Goal: Register for event/course

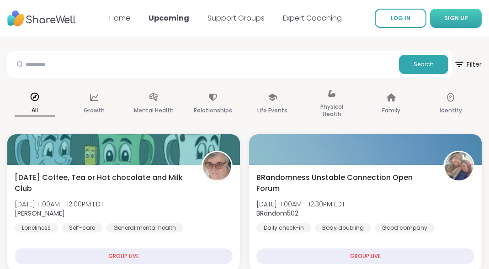
click at [441, 17] on button "SIGN UP" at bounding box center [456, 18] width 52 height 19
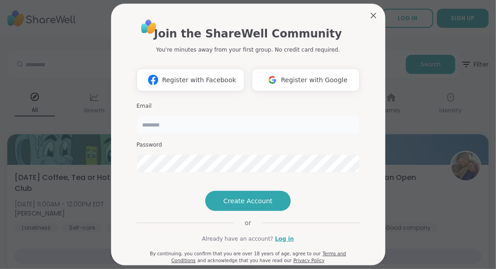
click at [183, 125] on input "email" at bounding box center [248, 125] width 223 height 18
type input "**********"
drag, startPoint x: 133, startPoint y: 162, endPoint x: 134, endPoint y: 174, distance: 11.6
click at [137, 174] on div "**********" at bounding box center [248, 138] width 223 height 78
click at [83, 156] on div "**********" at bounding box center [247, 134] width 485 height 269
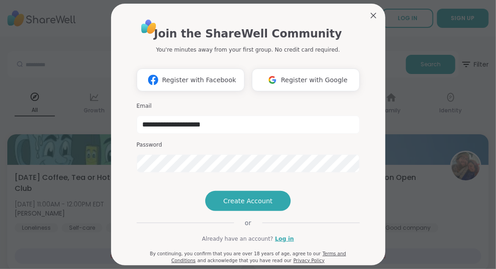
click at [358, 230] on div "**********" at bounding box center [248, 146] width 238 height 279
click at [242, 206] on span "Create Account" at bounding box center [248, 201] width 49 height 9
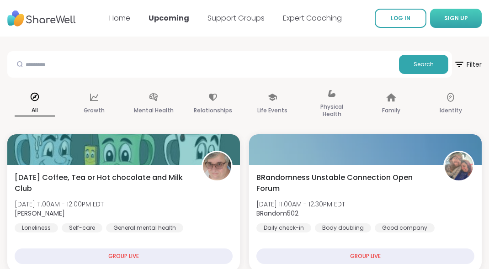
click at [452, 17] on span "SIGN UP" at bounding box center [456, 18] width 24 height 8
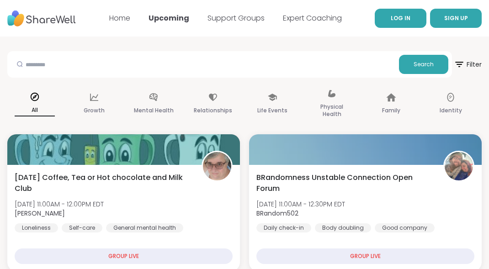
click at [404, 20] on span "LOG IN" at bounding box center [401, 18] width 20 height 8
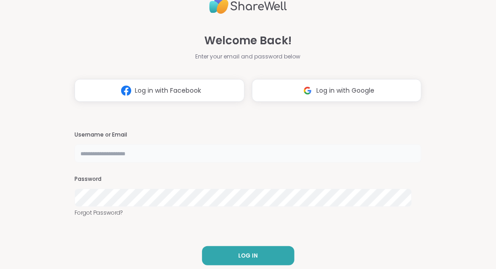
type input "**********"
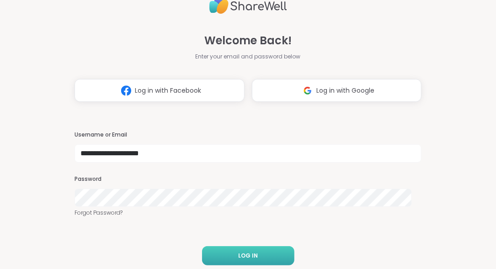
click at [227, 253] on button "LOG IN" at bounding box center [248, 255] width 92 height 19
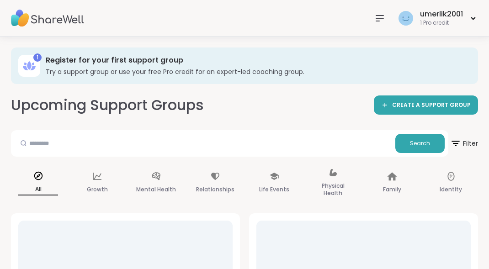
scroll to position [91, 0]
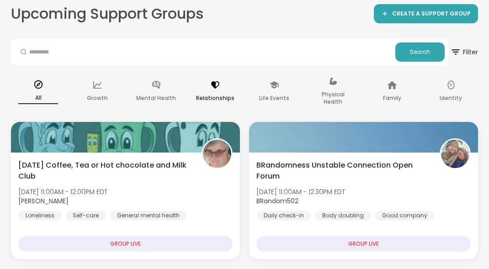
click at [218, 85] on icon at bounding box center [215, 85] width 10 height 10
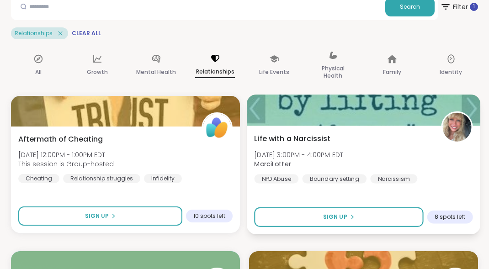
scroll to position [46, 0]
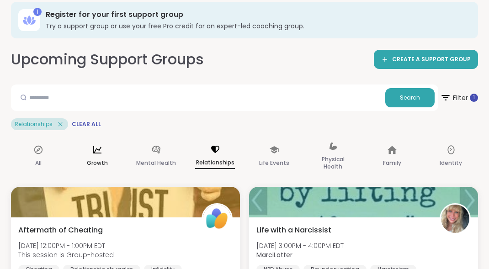
click at [97, 152] on icon at bounding box center [97, 150] width 10 height 10
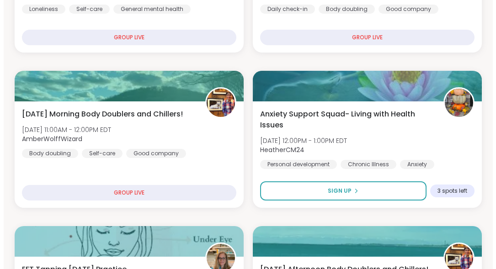
scroll to position [320, 0]
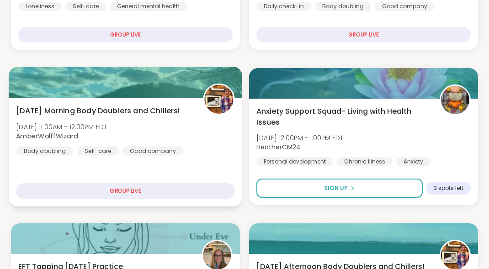
click at [169, 110] on span "[DATE] Morning Body Doublers and Chillers!" at bounding box center [98, 110] width 164 height 11
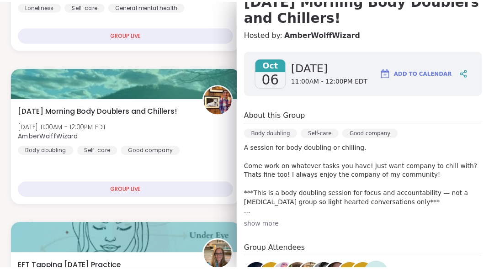
scroll to position [0, 0]
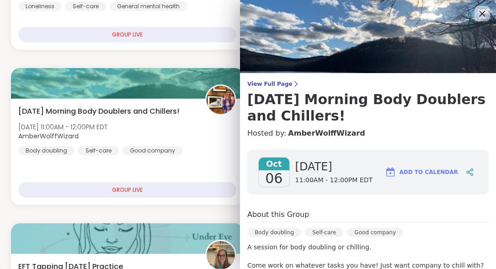
click at [476, 11] on icon at bounding box center [481, 13] width 11 height 11
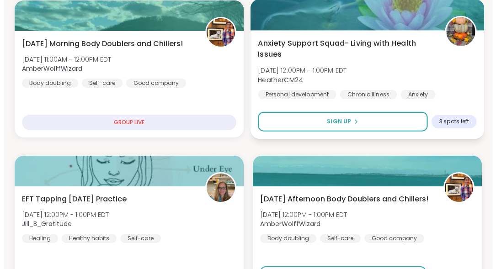
scroll to position [457, 0]
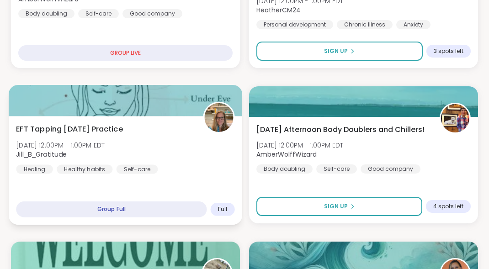
click at [105, 151] on span "Jill_B_Gratitude" at bounding box center [60, 154] width 89 height 9
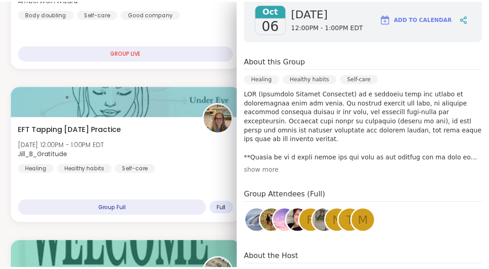
scroll to position [0, 0]
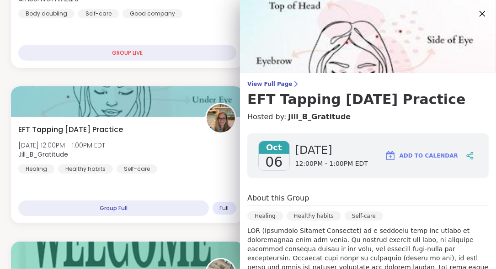
click at [476, 16] on icon at bounding box center [481, 13] width 11 height 11
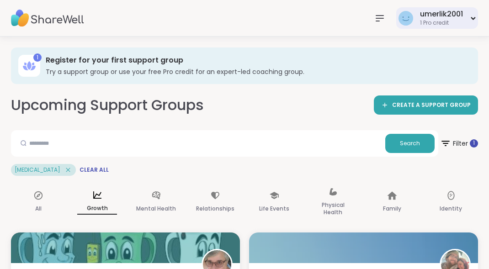
click at [441, 24] on div "1 Pro credit" at bounding box center [441, 23] width 43 height 8
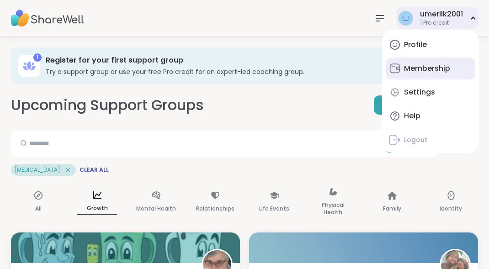
click at [423, 68] on div "Membership" at bounding box center [427, 69] width 46 height 10
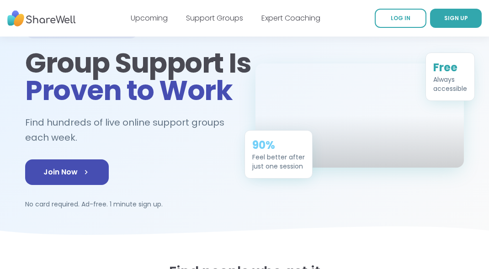
scroll to position [137, 0]
